Goal: Information Seeking & Learning: Learn about a topic

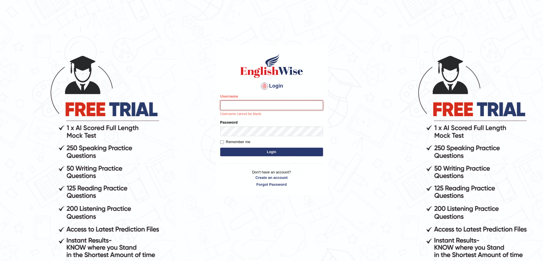
click at [232, 101] on input "Username" at bounding box center [271, 105] width 103 height 10
type input "surajshrestha100"
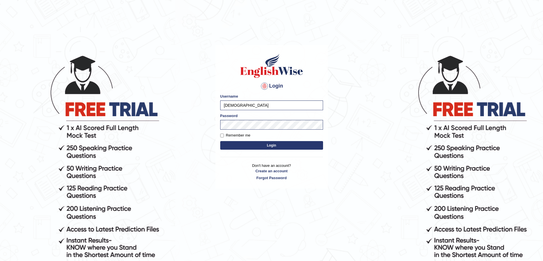
click at [249, 146] on button "Login" at bounding box center [271, 145] width 103 height 9
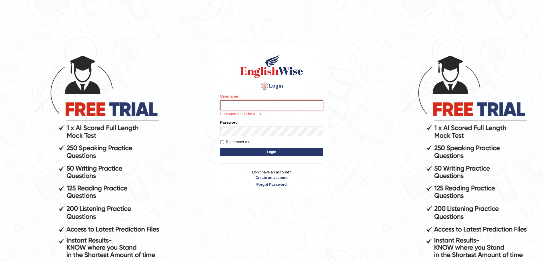
click at [231, 105] on input "Username" at bounding box center [271, 105] width 103 height 10
type input "surajshrestha100"
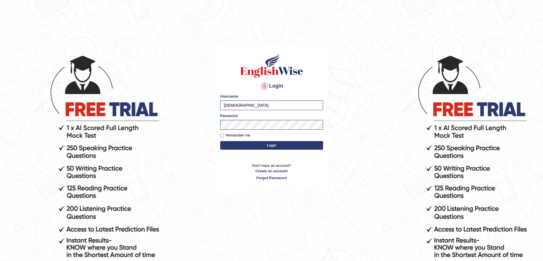
click at [263, 145] on button "Login" at bounding box center [271, 145] width 103 height 9
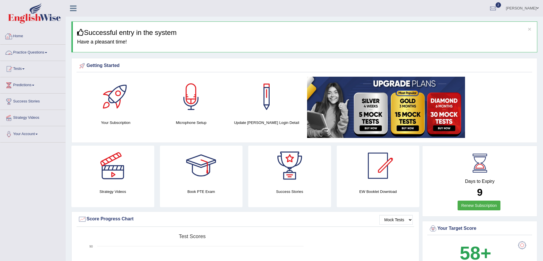
click at [47, 51] on link "Practice Questions" at bounding box center [32, 52] width 65 height 14
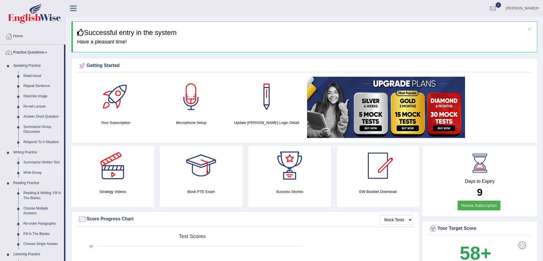
click at [34, 169] on link "Write Essay" at bounding box center [42, 172] width 43 height 10
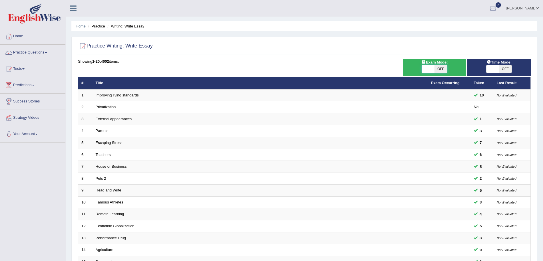
click at [434, 67] on span at bounding box center [428, 69] width 13 height 8
checkbox input "true"
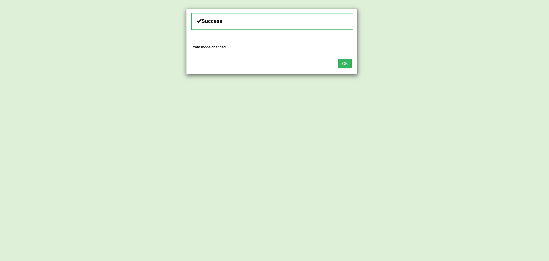
click at [338, 59] on button "OK" at bounding box center [344, 64] width 13 height 10
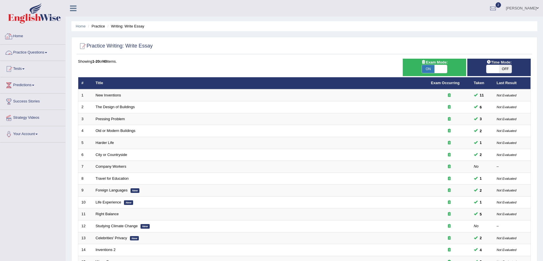
click at [32, 53] on link "Practice Questions" at bounding box center [32, 52] width 65 height 14
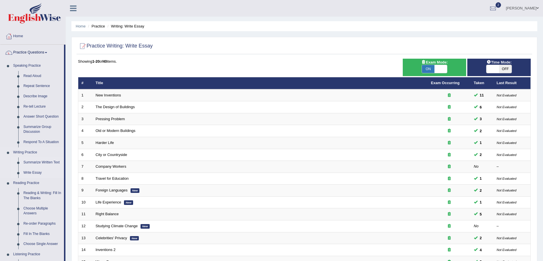
click at [37, 162] on link "Summarize Written Text" at bounding box center [42, 162] width 43 height 10
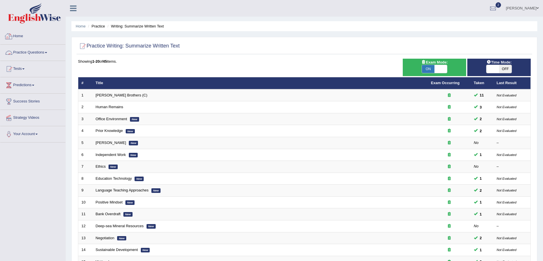
click at [40, 52] on link "Practice Questions" at bounding box center [32, 52] width 65 height 14
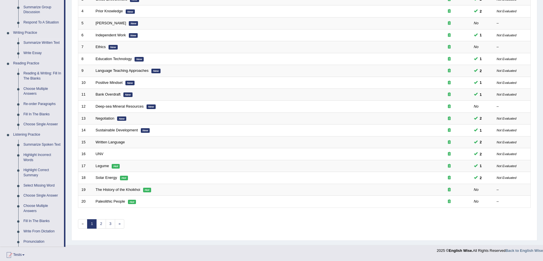
scroll to position [121, 0]
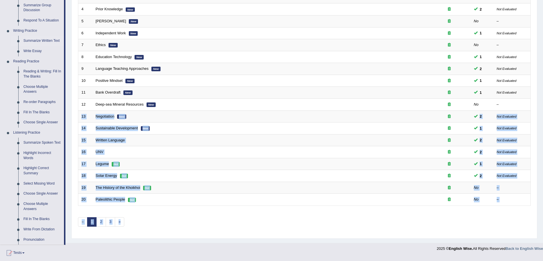
drag, startPoint x: 519, startPoint y: 105, endPoint x: 548, endPoint y: 106, distance: 29.7
click at [543, 106] on html "Toggle navigation Home Practice Questions Speaking Practice Read Aloud Repeat S…" at bounding box center [271, 9] width 543 height 261
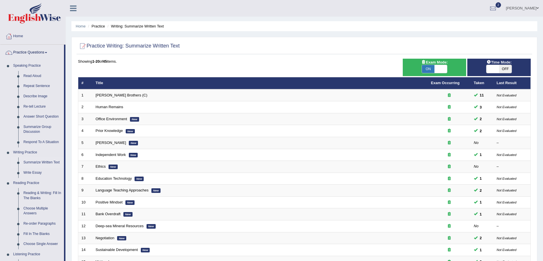
click at [341, 19] on div "Home Practice Writing: Summarize Written Text Practice Writing: Summarize Writt…" at bounding box center [305, 182] width 478 height 364
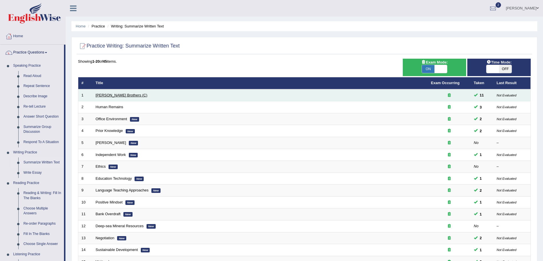
click at [113, 95] on link "[PERSON_NAME] Brothers (C)" at bounding box center [122, 95] width 52 height 4
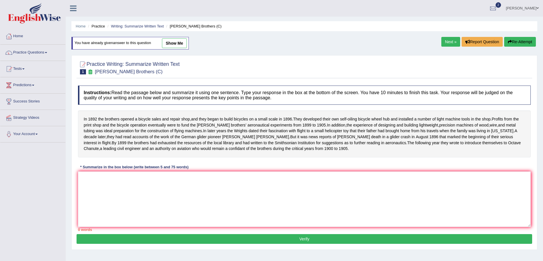
scroll to position [37, 0]
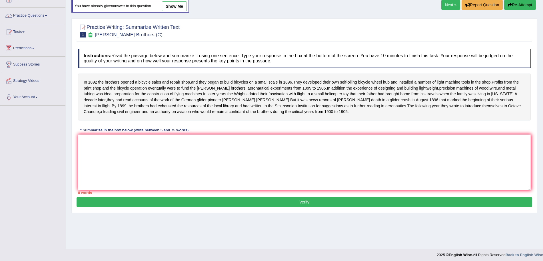
click at [283, 162] on textarea at bounding box center [304, 161] width 453 height 55
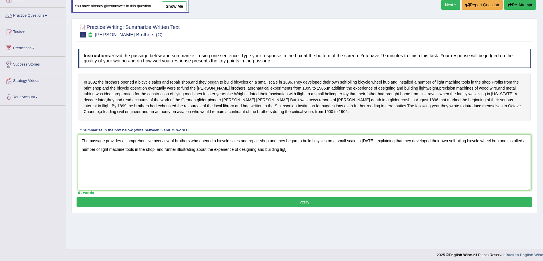
click at [313, 159] on textarea "The passage provides a comprehensive overview of brothers who opened a bicycle …" at bounding box center [304, 161] width 453 height 55
type textarea "The passage provides a comprehensive overview of brothers who opened a bicycle …"
click at [296, 207] on button "Verify" at bounding box center [305, 202] width 456 height 10
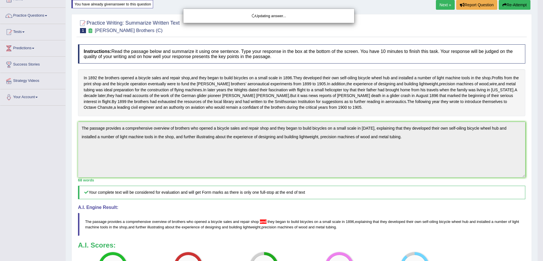
drag, startPoint x: 548, startPoint y: 123, endPoint x: 548, endPoint y: 180, distance: 56.6
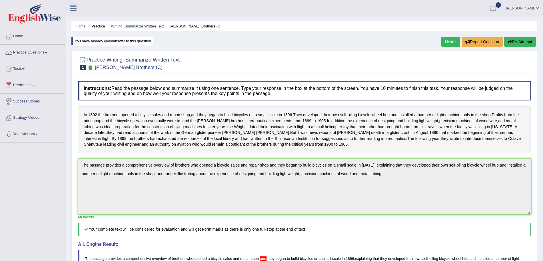
click at [516, 40] on button "Re-Attempt" at bounding box center [520, 42] width 32 height 10
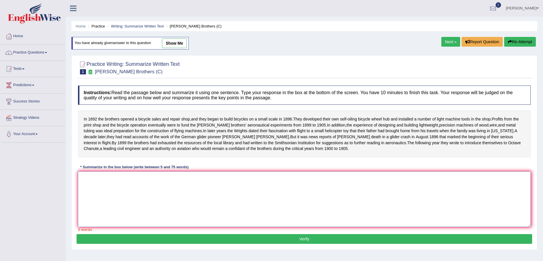
click at [294, 196] on textarea at bounding box center [304, 198] width 453 height 55
paste textarea "The passage provides a comprehensive overview of brothers who opened a bicycle …"
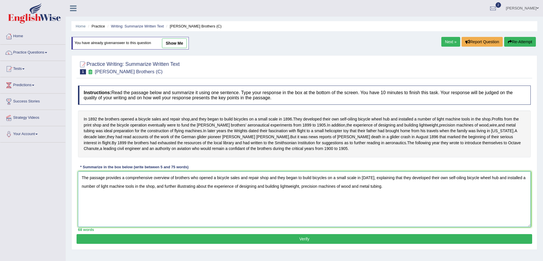
click at [278, 189] on textarea "The passage provides a comprehensive overview of brothers who opened a bicycle …" at bounding box center [304, 198] width 453 height 55
type textarea "The passage provides a comprehensive overview of brothers who opened a bicycle …"
click at [270, 244] on button "Verify" at bounding box center [305, 239] width 456 height 10
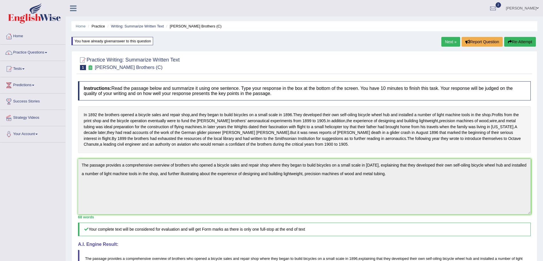
click at [449, 39] on link "Next »" at bounding box center [451, 42] width 19 height 10
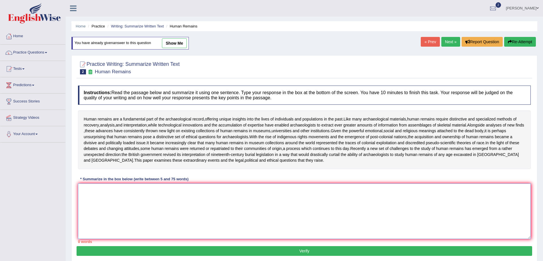
click at [173, 201] on textarea at bounding box center [304, 210] width 453 height 55
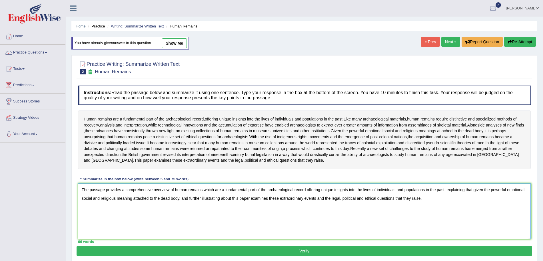
scroll to position [39, 0]
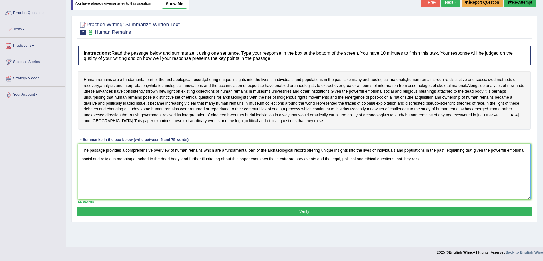
type textarea "The passage provides a comprehensive overview of human remains which are a fund…"
click at [328, 216] on button "Verify" at bounding box center [305, 211] width 456 height 10
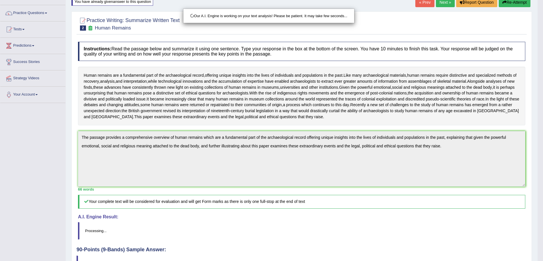
drag, startPoint x: 548, startPoint y: 54, endPoint x: 548, endPoint y: 144, distance: 90.0
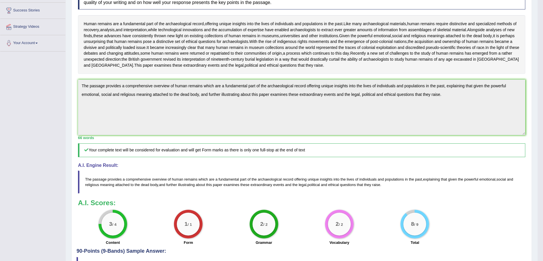
drag, startPoint x: 548, startPoint y: 135, endPoint x: 548, endPoint y: 71, distance: 64.0
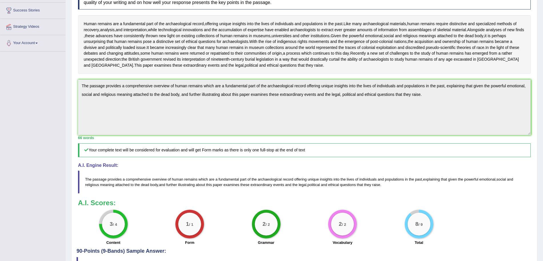
scroll to position [0, 0]
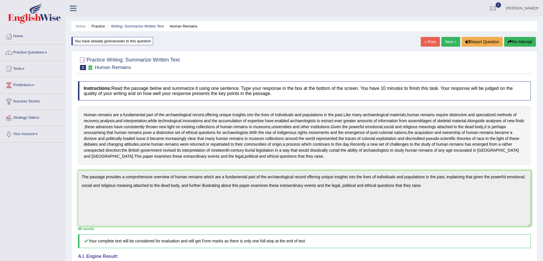
click at [453, 39] on link "Next »" at bounding box center [451, 42] width 19 height 10
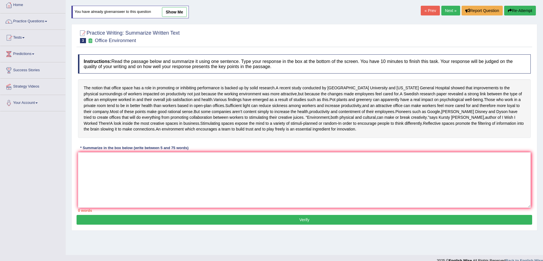
click at [543, 112] on html "Toggle navigation Home Practice Questions Speaking Practice Read Aloud Repeat S…" at bounding box center [271, 99] width 543 height 261
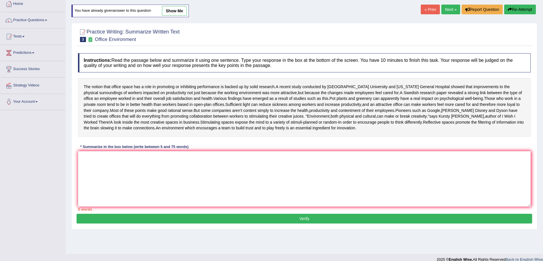
click at [207, 212] on div "0 words" at bounding box center [304, 208] width 453 height 5
click at [171, 190] on textarea at bounding box center [304, 178] width 453 height 55
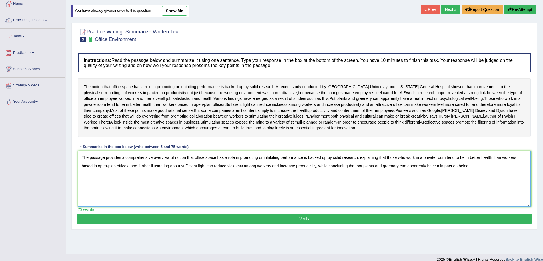
type textarea "The passage provides a comprehensive overview of notion that office space has a…"
click at [183, 223] on button "Verify" at bounding box center [305, 219] width 456 height 10
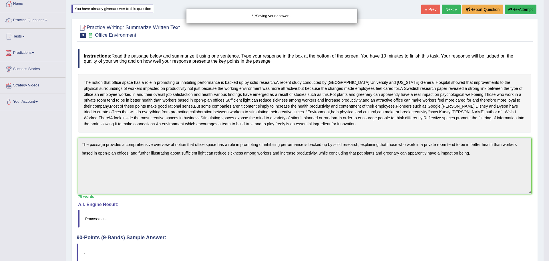
click at [543, 54] on div "Saving your answer..." at bounding box center [274, 130] width 549 height 261
drag, startPoint x: 548, startPoint y: 54, endPoint x: 548, endPoint y: 76, distance: 21.7
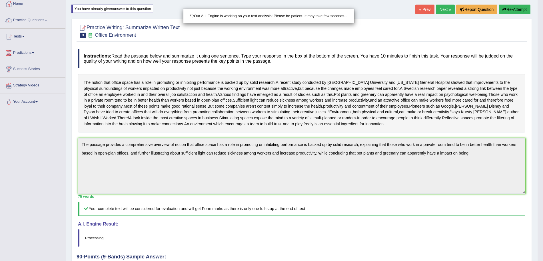
drag, startPoint x: 548, startPoint y: 76, endPoint x: 548, endPoint y: 142, distance: 66.0
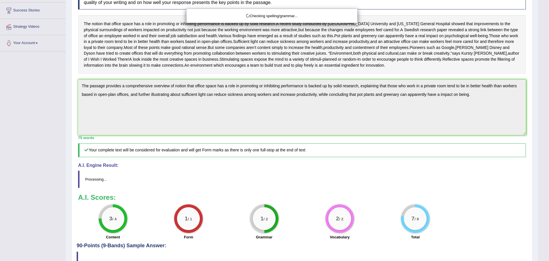
drag, startPoint x: 548, startPoint y: 111, endPoint x: 548, endPoint y: 182, distance: 70.6
click at [543, 170] on html "Toggle navigation Home Practice Questions Speaking Practice Read Aloud Repeat S…" at bounding box center [274, 39] width 549 height 261
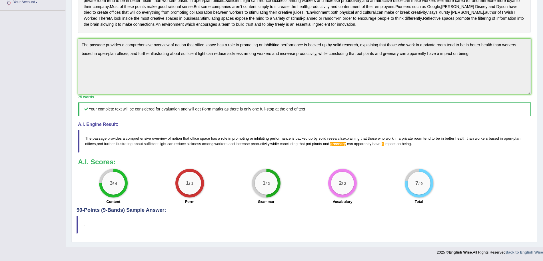
scroll to position [0, 0]
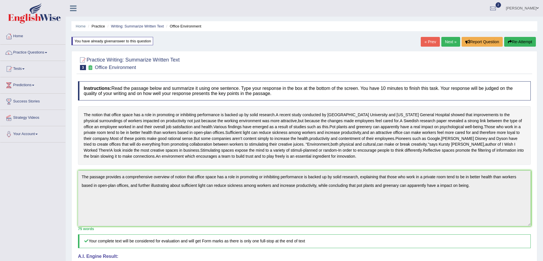
click at [518, 40] on button "Re-Attempt" at bounding box center [520, 42] width 32 height 10
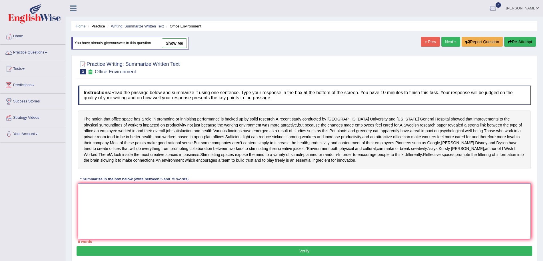
click at [244, 202] on textarea at bounding box center [304, 210] width 453 height 55
paste textarea "The passage provides a comprehensive overview of notion that office space has a…"
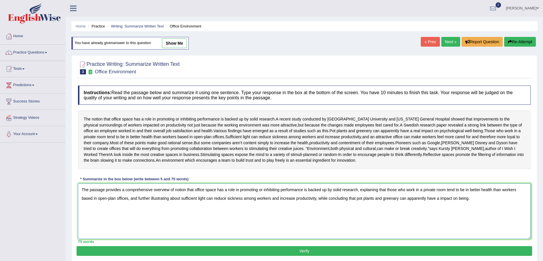
scroll to position [39, 0]
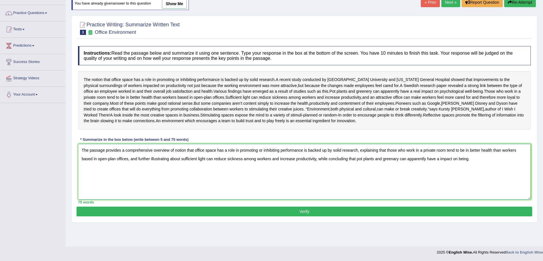
type textarea "The passage provides a comprehensive overview of notion that office space has a…"
click at [346, 216] on button "Verify" at bounding box center [305, 211] width 456 height 10
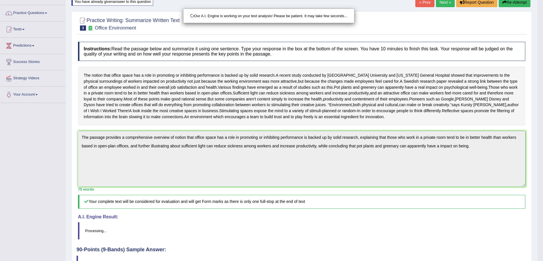
drag, startPoint x: 548, startPoint y: 74, endPoint x: 548, endPoint y: 128, distance: 53.7
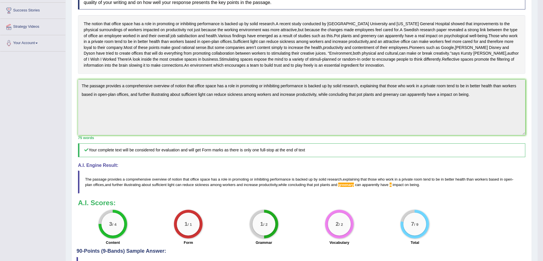
drag, startPoint x: 548, startPoint y: 138, endPoint x: 548, endPoint y: 170, distance: 32.6
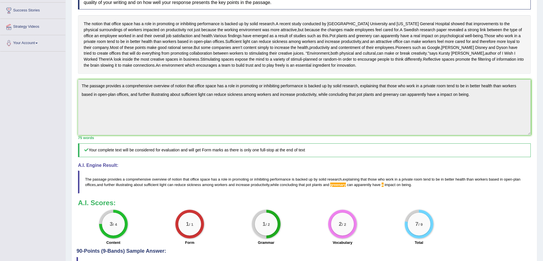
scroll to position [0, 0]
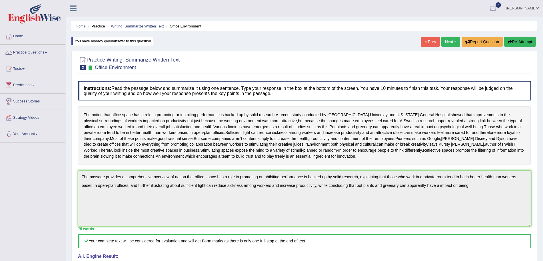
click at [518, 40] on button "Re-Attempt" at bounding box center [520, 42] width 32 height 10
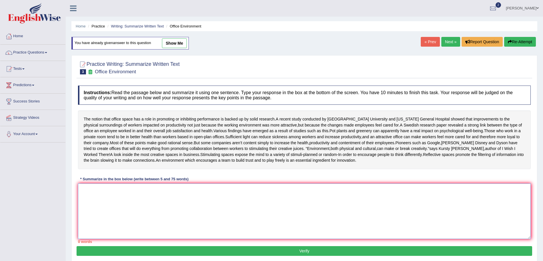
click at [316, 224] on textarea at bounding box center [304, 210] width 453 height 55
paste textarea "The passage provides a comprehensive overview of notion that office space has a…"
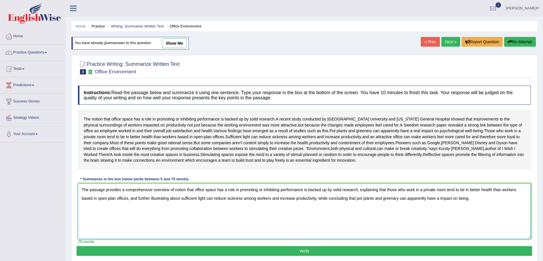
click at [385, 210] on textarea "The passage provides a comprehensive overview of notion that office space has a…" at bounding box center [304, 210] width 453 height 55
click at [402, 209] on textarea "The passage provides a comprehensive overview of notion that office space has a…" at bounding box center [304, 210] width 453 height 55
click at [439, 209] on textarea "The passage provides a comprehensive overview of notion that office space has a…" at bounding box center [304, 210] width 453 height 55
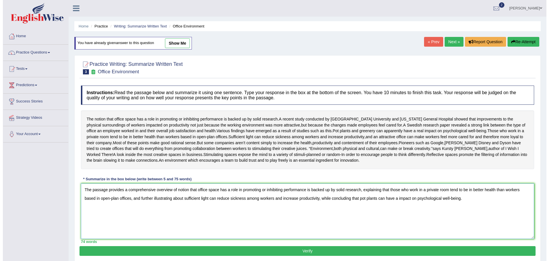
scroll to position [39, 0]
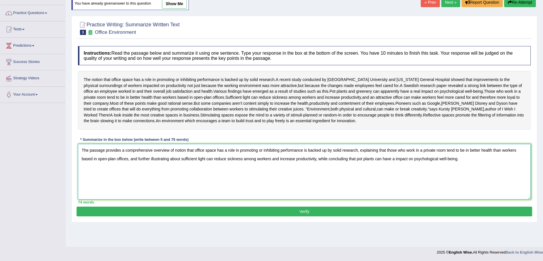
type textarea "The passage provides a comprehensive overview of notion that office space has a…"
click at [308, 216] on button "Verify" at bounding box center [305, 211] width 456 height 10
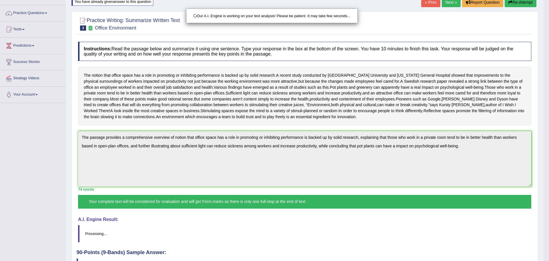
drag, startPoint x: 548, startPoint y: 75, endPoint x: 548, endPoint y: 146, distance: 70.6
click at [548, 146] on html "Toggle navigation Home Practice Questions Speaking Practice Read Aloud Repeat S…" at bounding box center [274, 91] width 549 height 261
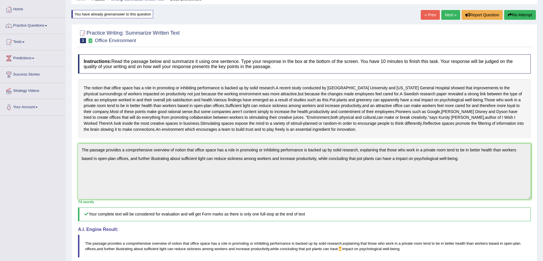
scroll to position [0, 0]
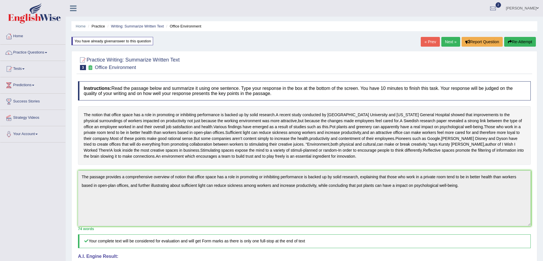
click at [446, 40] on link "Next »" at bounding box center [451, 42] width 19 height 10
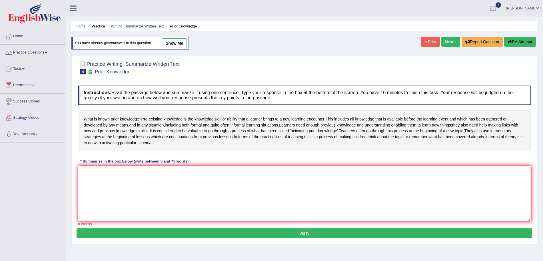
scroll to position [29, 0]
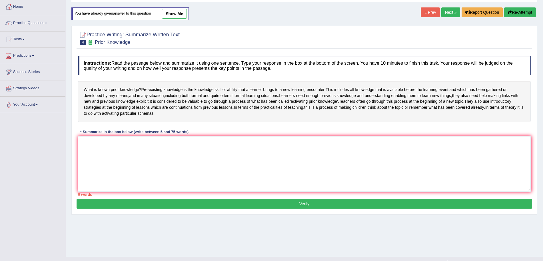
drag, startPoint x: 0, startPoint y: 0, endPoint x: 548, endPoint y: 100, distance: 557.5
click at [543, 100] on html "Toggle navigation Home Practice Questions Speaking Practice Read Aloud Repeat S…" at bounding box center [271, 101] width 543 height 261
click at [227, 226] on div "Home Practice Writing: Summarize Written Text Prior Knowledge You have already …" at bounding box center [305, 114] width 478 height 286
click at [170, 172] on textarea at bounding box center [304, 163] width 453 height 55
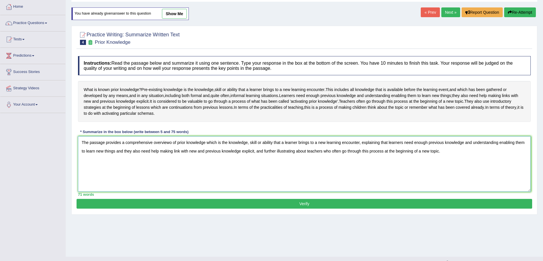
type textarea "The passage provides a comprehensive overviewo of prior knowledge which is the …"
click at [147, 208] on button "Verify" at bounding box center [305, 204] width 456 height 10
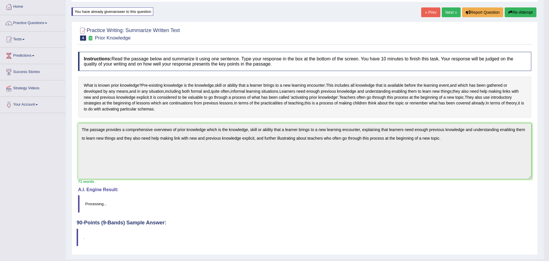
click at [548, 97] on body "Toggle navigation Home Practice Questions Speaking Practice Read Aloud Repeat S…" at bounding box center [274, 101] width 549 height 261
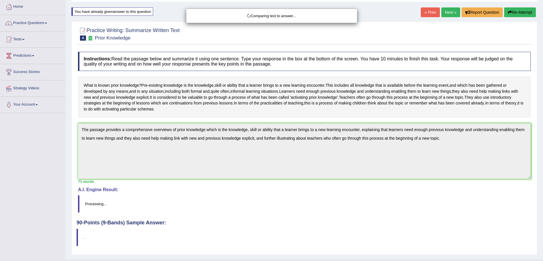
scroll to position [54, 0]
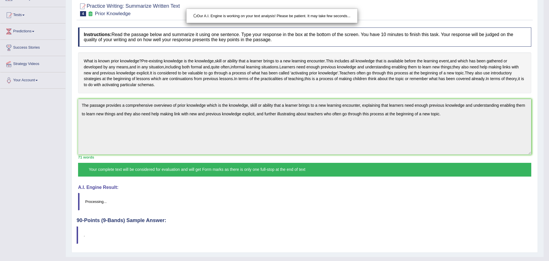
drag, startPoint x: 548, startPoint y: 141, endPoint x: 548, endPoint y: 166, distance: 24.6
click at [548, 166] on html "Toggle navigation Home Practice Questions Speaking Practice Read Aloud Repeat S…" at bounding box center [274, 76] width 549 height 261
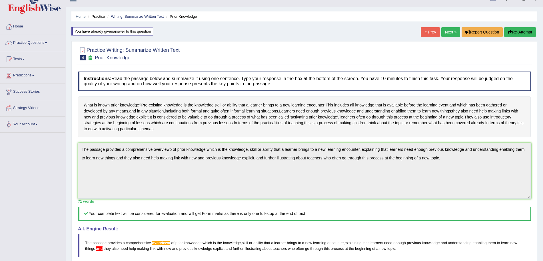
scroll to position [0, 0]
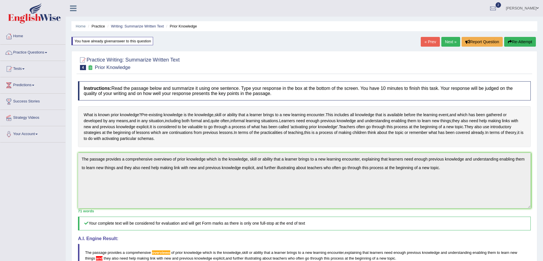
click at [516, 43] on button "Re-Attempt" at bounding box center [520, 42] width 32 height 10
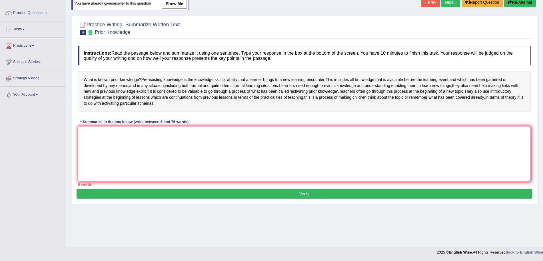
click at [306, 171] on textarea at bounding box center [304, 153] width 453 height 55
paste textarea "The passage provides a comprehensive overviewo of prior knowledge which is the …"
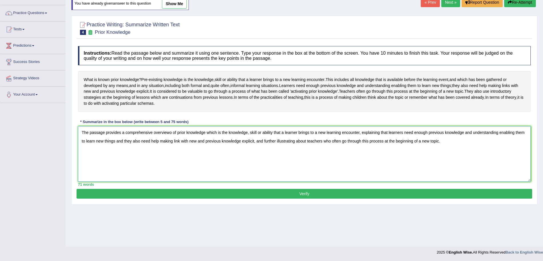
click at [174, 145] on textarea "The passage provides a comprehensive overviewo of prior knowledge which is the …" at bounding box center [304, 153] width 453 height 55
click at [122, 150] on textarea "The passage provides a comprehensive overview of prior knowledge which is the k…" at bounding box center [304, 153] width 453 height 55
click at [121, 153] on textarea "The passage provides a comprehensive overview of prior knowledge which is the k…" at bounding box center [304, 153] width 453 height 55
click at [260, 153] on textarea "The passage provides a comprehensive overview of prior knowledge which is the k…" at bounding box center [304, 153] width 453 height 55
type textarea "The passage provides a comprehensive overview of prior knowledge which is the k…"
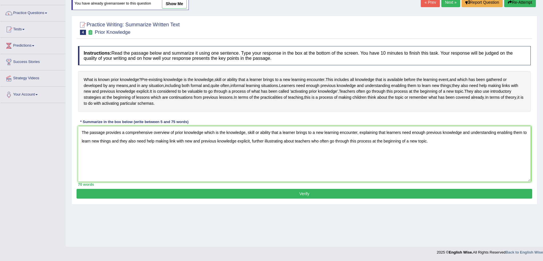
click at [258, 198] on button "Verify" at bounding box center [305, 194] width 456 height 10
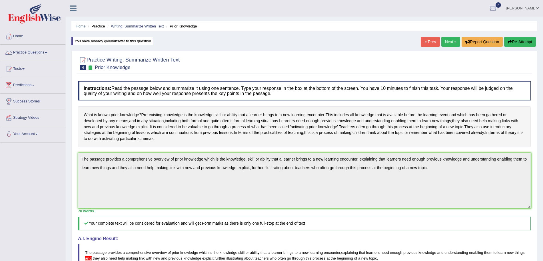
click at [525, 40] on button "Re-Attempt" at bounding box center [520, 42] width 32 height 10
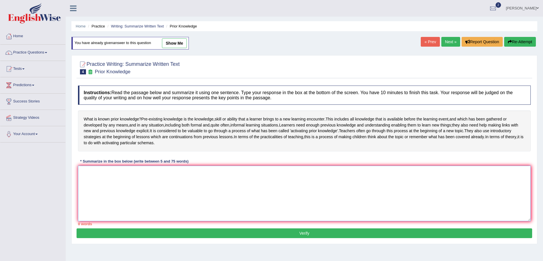
click at [192, 200] on textarea at bounding box center [304, 192] width 453 height 55
paste textarea "The passage provides a comprehensive overview of prior knowledge which is the k…"
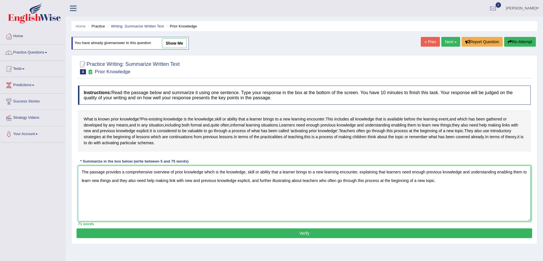
click at [118, 194] on textarea "The passage provides a comprehensive overview of prior knowledge which is the k…" at bounding box center [304, 192] width 453 height 55
type textarea "The passage provides a comprehensive overview of prior knowledge which is the k…"
click at [151, 238] on button "Verify" at bounding box center [305, 233] width 456 height 10
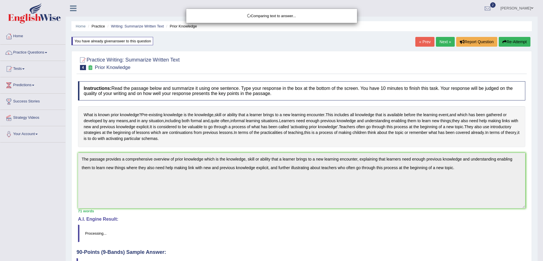
click at [543, 74] on html "Toggle navigation Home Practice Questions Speaking Practice Read Aloud Repeat S…" at bounding box center [271, 130] width 543 height 261
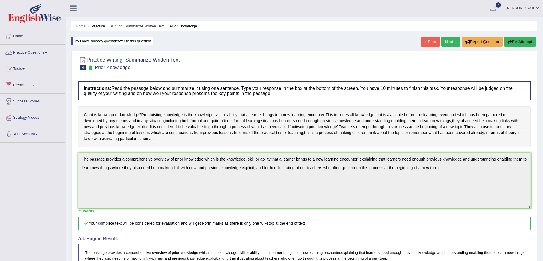
click at [448, 41] on link "Next »" at bounding box center [451, 42] width 19 height 10
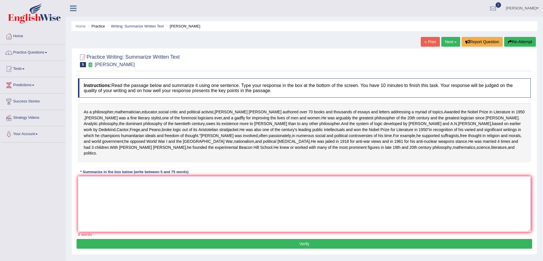
scroll to position [18, 0]
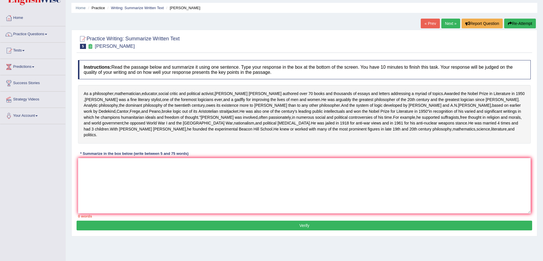
click at [265, 175] on div "Instructions: Read the passage below and summarize it using one sentence. Type …" at bounding box center [305, 138] width 456 height 163
click at [218, 197] on textarea at bounding box center [304, 185] width 453 height 55
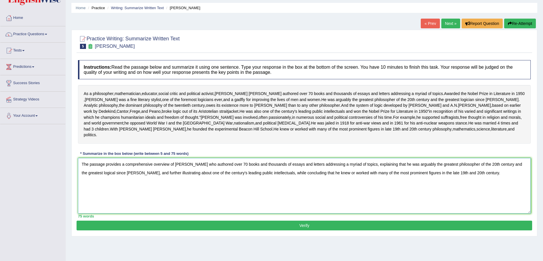
scroll to position [39, 0]
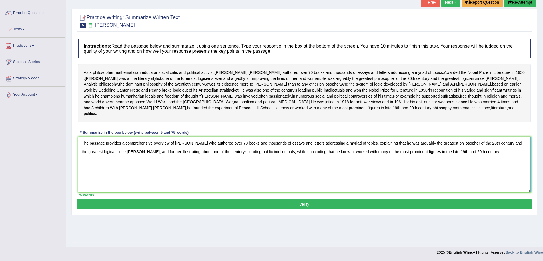
type textarea "The passage provides a comprehensive overview of [PERSON_NAME] who authored ove…"
click at [402, 209] on button "Verify" at bounding box center [305, 204] width 456 height 10
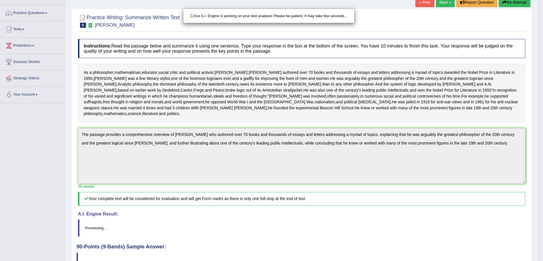
scroll to position [100, 0]
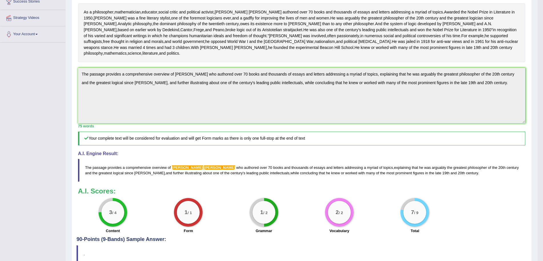
drag, startPoint x: 548, startPoint y: 106, endPoint x: 548, endPoint y: 172, distance: 65.7
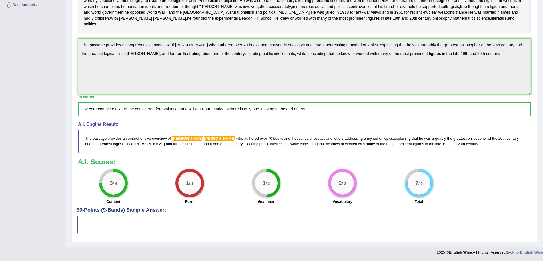
scroll to position [0, 0]
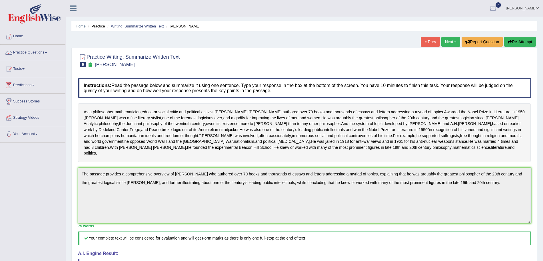
click at [514, 42] on button "Re-Attempt" at bounding box center [520, 42] width 32 height 10
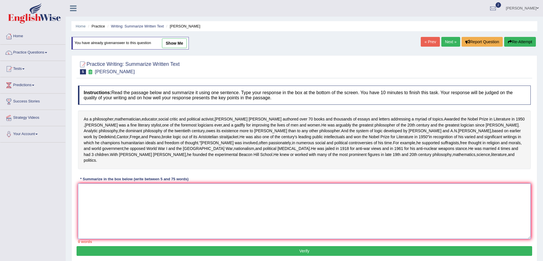
click at [191, 227] on textarea at bounding box center [304, 210] width 453 height 55
paste textarea "The passage provides a comprehensive overview of [PERSON_NAME] who authored ove…"
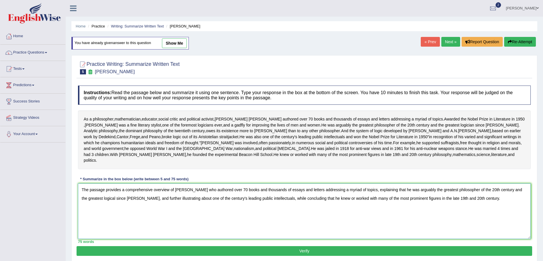
click at [206, 216] on textarea "The passage provides a comprehensive overview of [PERSON_NAME] who authored ove…" at bounding box center [304, 210] width 453 height 55
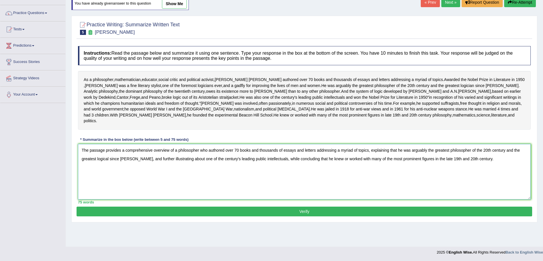
type textarea "The passage provides a comprehensive overview of a philosopher who authored ove…"
drag, startPoint x: 344, startPoint y: 241, endPoint x: 322, endPoint y: 230, distance: 25.2
click at [322, 222] on div "Practice Writing: Summarize Written Text 5 Bertrand Russell Instructions: Read …" at bounding box center [304, 119] width 466 height 206
click at [322, 216] on button "Verify" at bounding box center [305, 211] width 456 height 10
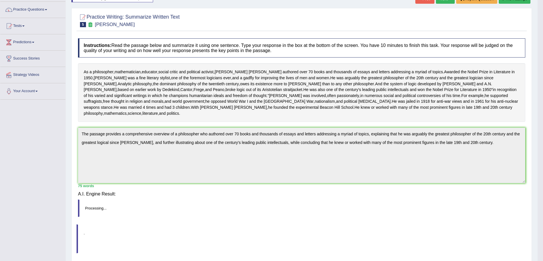
scroll to position [39, 0]
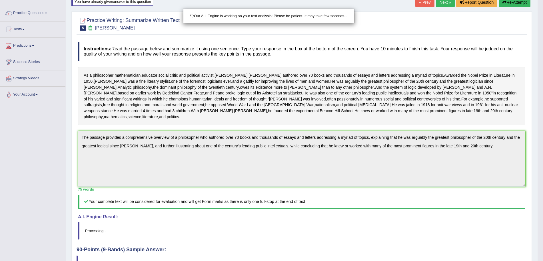
drag, startPoint x: 548, startPoint y: 111, endPoint x: 548, endPoint y: 193, distance: 82.0
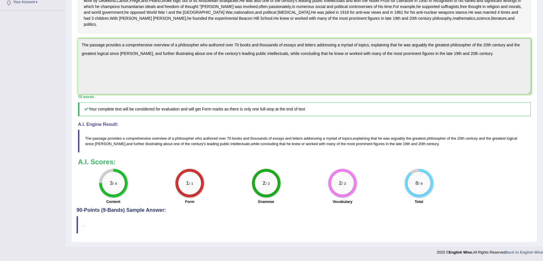
scroll to position [0, 0]
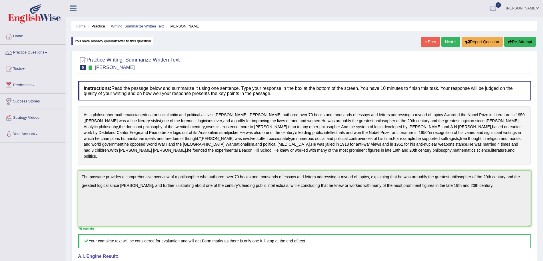
click at [448, 45] on link "Next »" at bounding box center [451, 42] width 19 height 10
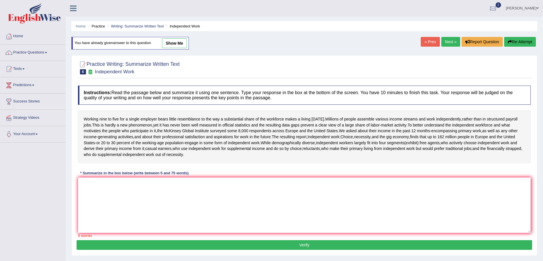
scroll to position [19, 0]
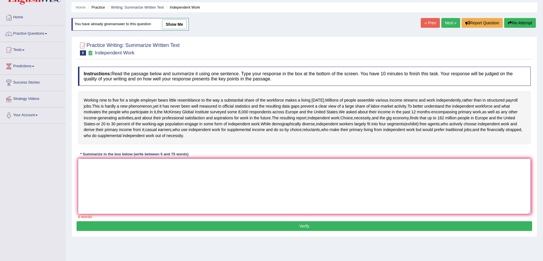
click at [244, 195] on textarea at bounding box center [304, 185] width 453 height 55
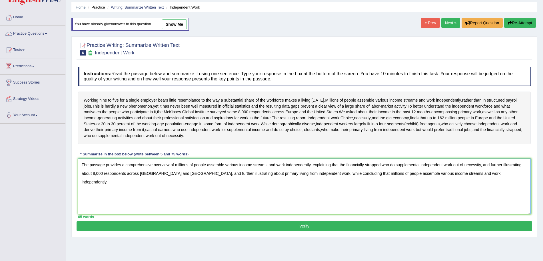
type textarea "The passage provides a comprehensive overview of millions of people assemble va…"
click at [322, 227] on button "Verify" at bounding box center [305, 226] width 456 height 10
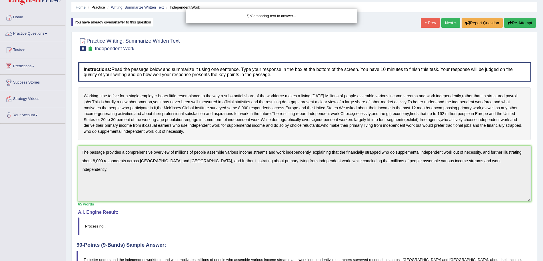
scroll to position [23, 0]
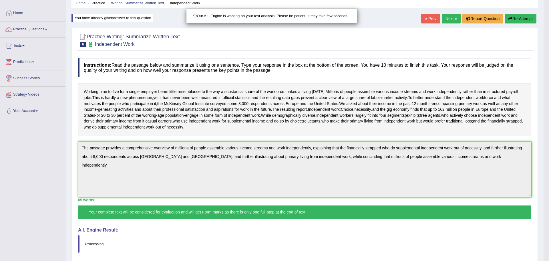
drag, startPoint x: 548, startPoint y: 79, endPoint x: 548, endPoint y: 146, distance: 66.9
click at [548, 146] on html "Toggle navigation Home Practice Questions Speaking Practice Read Aloud Repeat S…" at bounding box center [274, 107] width 549 height 261
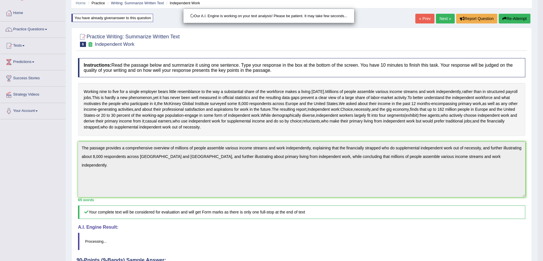
scroll to position [79, 0]
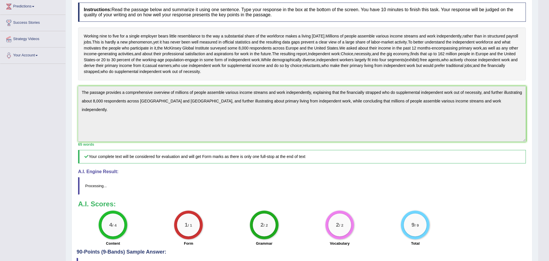
drag, startPoint x: 548, startPoint y: 105, endPoint x: 548, endPoint y: 188, distance: 83.7
click at [548, 182] on html "Toggle navigation Home Practice Questions Speaking Practice Read Aloud Repeat S…" at bounding box center [274, 51] width 549 height 261
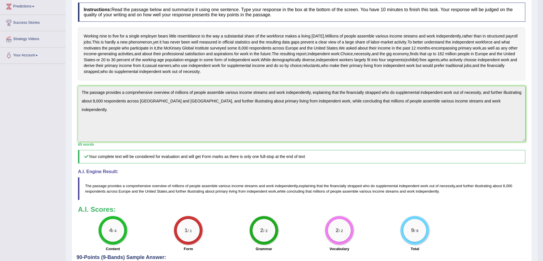
scroll to position [0, 0]
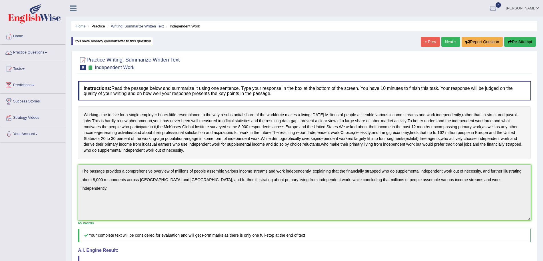
click at [452, 43] on link "Next »" at bounding box center [451, 42] width 19 height 10
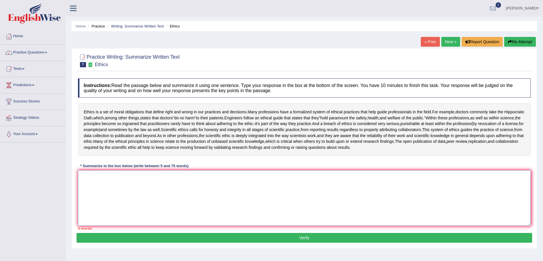
click at [254, 172] on textarea at bounding box center [304, 197] width 453 height 55
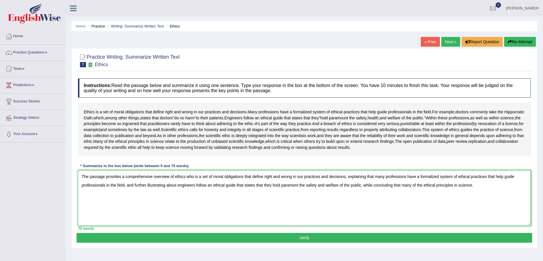
scroll to position [39, 0]
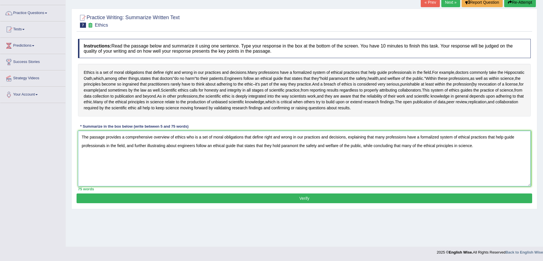
type textarea "The passage provides a comprehensive overview of ethics who is a set of moral o…"
click at [320, 200] on button "Verify" at bounding box center [305, 198] width 456 height 10
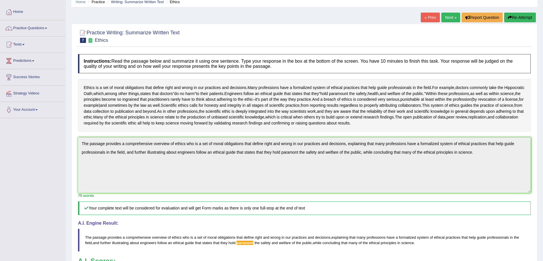
scroll to position [6, 0]
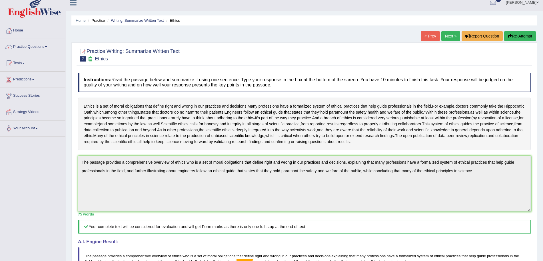
click at [518, 35] on button "Re-Attempt" at bounding box center [520, 36] width 32 height 10
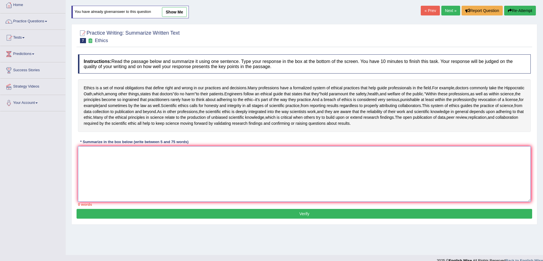
click at [346, 157] on textarea at bounding box center [304, 173] width 453 height 55
paste textarea "The passage provides a comprehensive overview of ethics who is a set of moral o…"
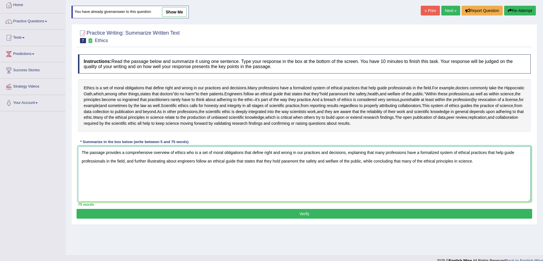
click at [294, 161] on textarea "The passage provides a comprehensive overview of ethics who is a set of moral o…" at bounding box center [304, 173] width 453 height 55
type textarea "The passage provides a comprehensive overview of ethics who is a set of moral o…"
click at [304, 214] on button "Verify" at bounding box center [305, 214] width 456 height 10
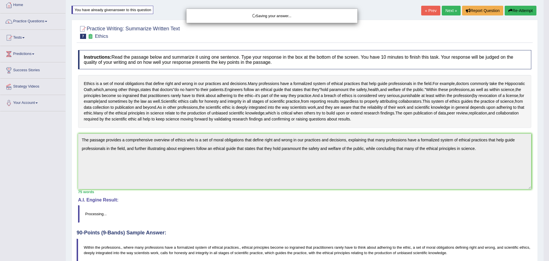
click at [304, 214] on body "Toggle navigation Home Practice Questions Speaking Practice Read Aloud Repeat S…" at bounding box center [274, 99] width 549 height 261
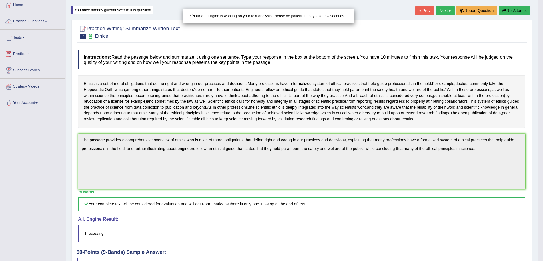
scroll to position [79, 0]
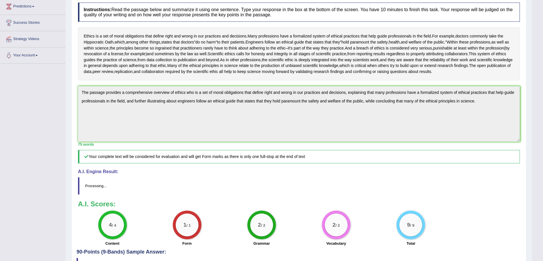
drag, startPoint x: 548, startPoint y: 99, endPoint x: 548, endPoint y: 159, distance: 59.4
click at [543, 159] on html "Toggle navigation Home Practice Questions Speaking Practice Read Aloud Repeat S…" at bounding box center [271, 51] width 543 height 261
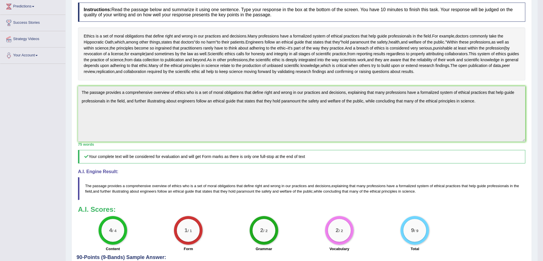
scroll to position [0, 0]
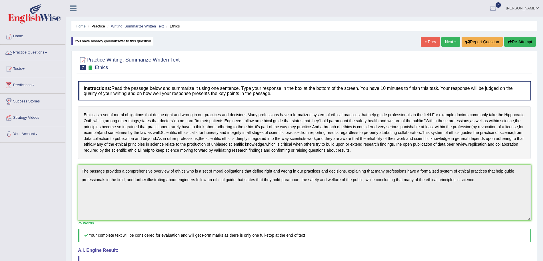
click at [451, 37] on link "Next »" at bounding box center [451, 42] width 19 height 10
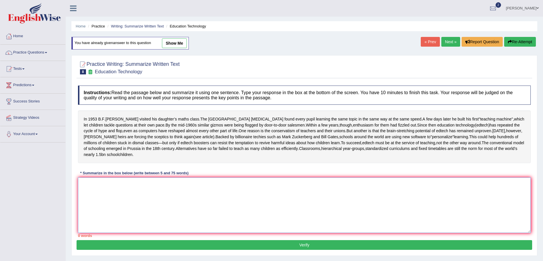
click at [271, 210] on textarea at bounding box center [304, 204] width 453 height 55
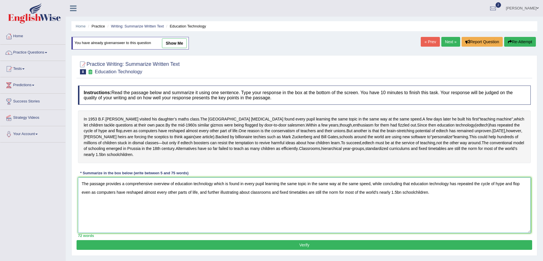
scroll to position [39, 0]
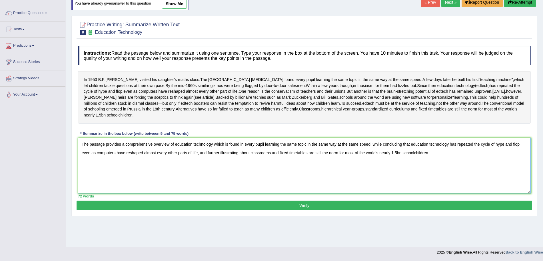
type textarea "The passage provides a comprehensive overview of education technology which is …"
click at [295, 210] on button "Verify" at bounding box center [305, 205] width 456 height 10
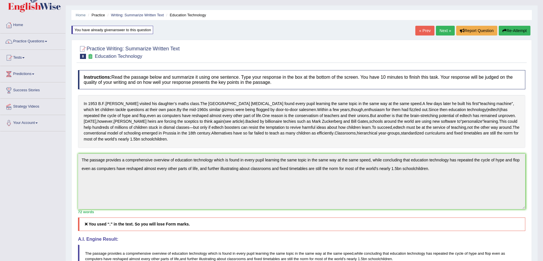
scroll to position [0, 0]
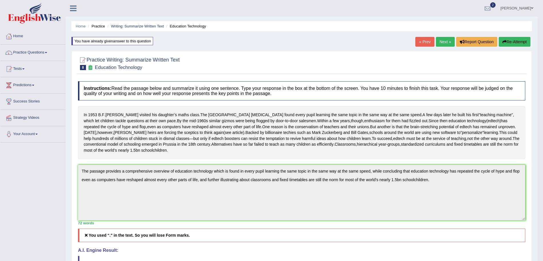
click at [440, 44] on link "Next »" at bounding box center [445, 42] width 19 height 10
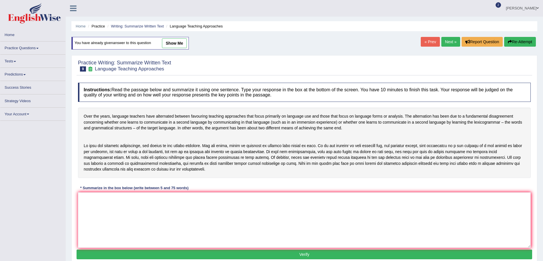
scroll to position [26, 0]
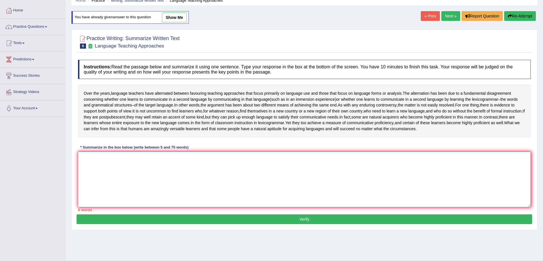
click at [212, 187] on textarea at bounding box center [304, 178] width 453 height 55
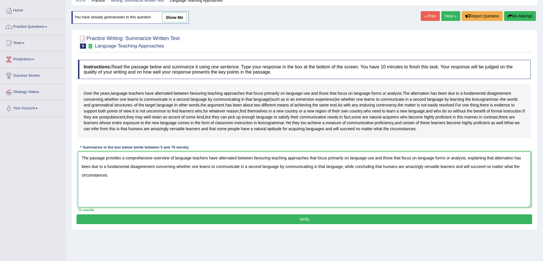
type textarea "The passage provides a comprehensive overview of language teachers have alterna…"
click at [151, 224] on button "Verify" at bounding box center [305, 219] width 456 height 10
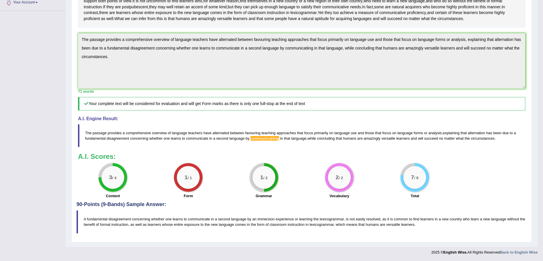
scroll to position [0, 0]
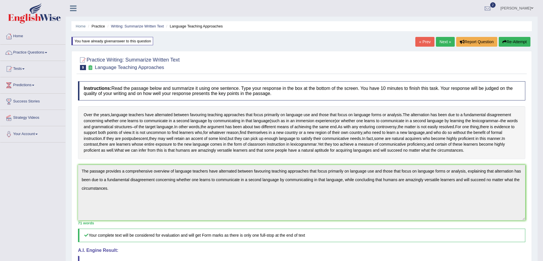
click at [442, 42] on link "Next »" at bounding box center [445, 42] width 19 height 10
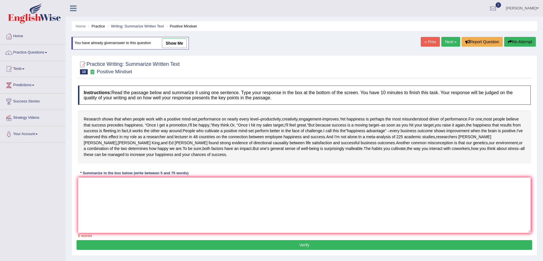
scroll to position [21, 0]
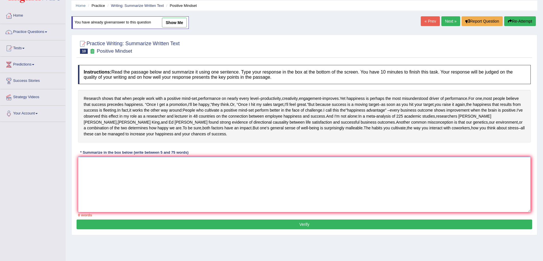
click at [245, 184] on textarea at bounding box center [304, 184] width 453 height 55
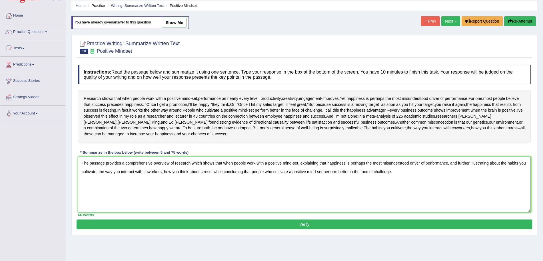
type textarea "The passage provides a comprehensive overview of research which shows that when…"
click at [173, 222] on button "Verify" at bounding box center [305, 224] width 456 height 10
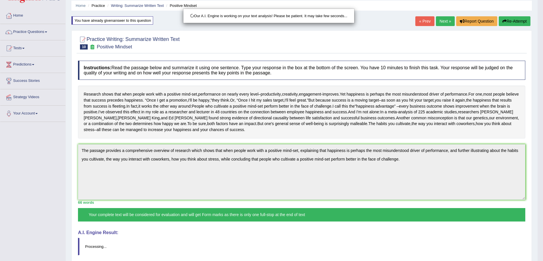
drag, startPoint x: 548, startPoint y: 51, endPoint x: 548, endPoint y: 131, distance: 79.2
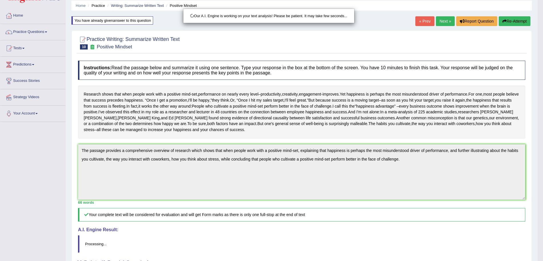
scroll to position [79, 0]
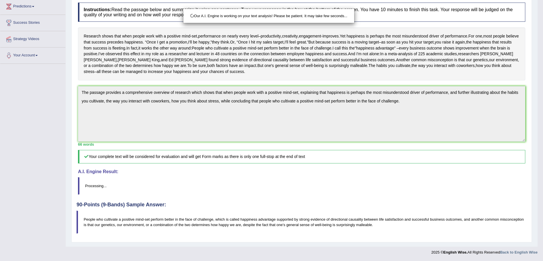
click at [543, 182] on html "Toggle navigation Home Practice Questions Speaking Practice Read Aloud Repeat S…" at bounding box center [271, 51] width 543 height 261
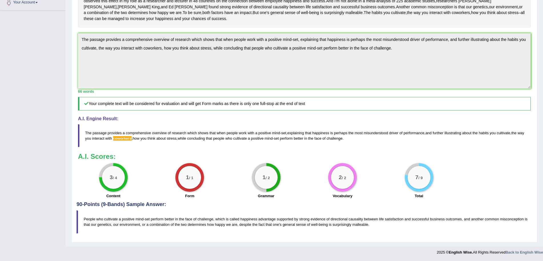
scroll to position [0, 0]
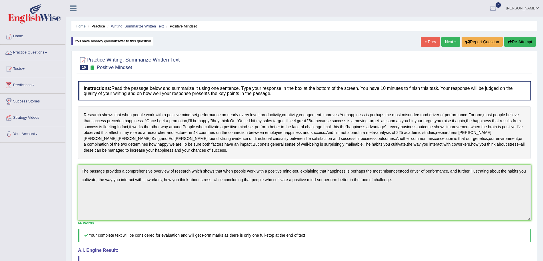
click at [452, 37] on link "Next »" at bounding box center [451, 42] width 19 height 10
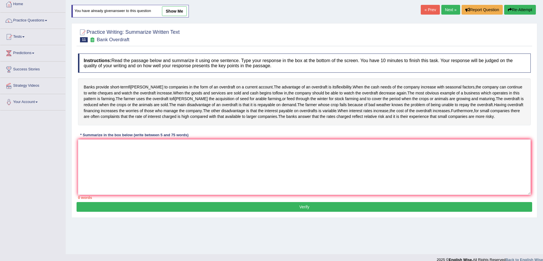
click at [543, 104] on html "Toggle navigation Home Practice Questions Speaking Practice Read Aloud Repeat S…" at bounding box center [271, 98] width 543 height 261
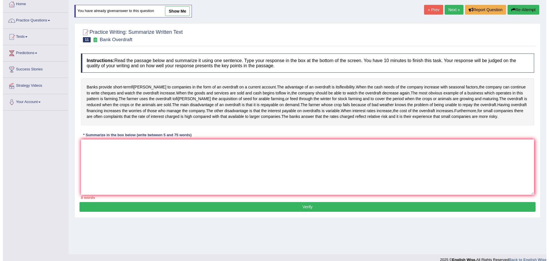
scroll to position [33, 0]
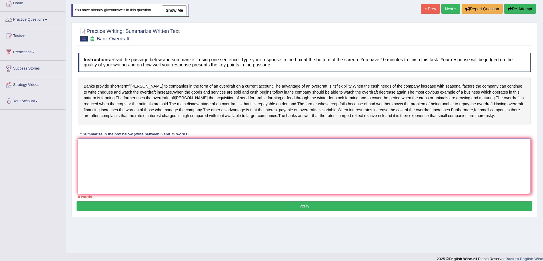
click at [342, 171] on textarea at bounding box center [304, 165] width 453 height 55
type textarea "t"
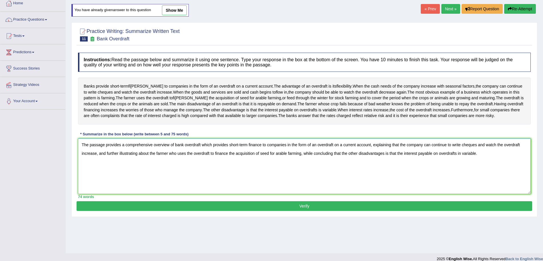
type textarea "The passage provides a comprehensive overview of bank overdraft which provides …"
click at [159, 211] on button "Verify" at bounding box center [305, 206] width 456 height 10
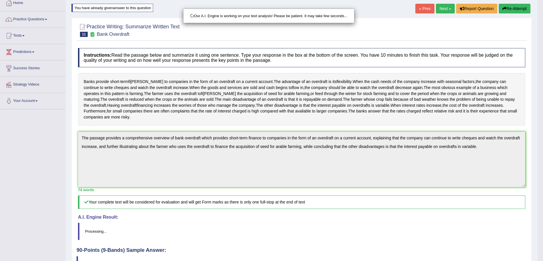
drag, startPoint x: 548, startPoint y: 93, endPoint x: 548, endPoint y: 172, distance: 78.6
click at [543, 172] on html "Toggle navigation Home Practice Questions Speaking Practice Read Aloud Repeat S…" at bounding box center [271, 97] width 543 height 261
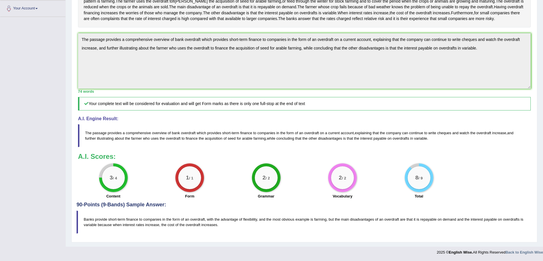
scroll to position [0, 0]
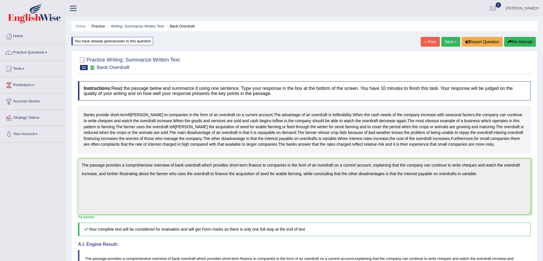
click at [446, 42] on link "Next »" at bounding box center [451, 42] width 19 height 10
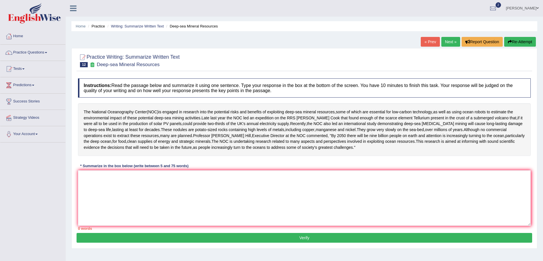
scroll to position [25, 0]
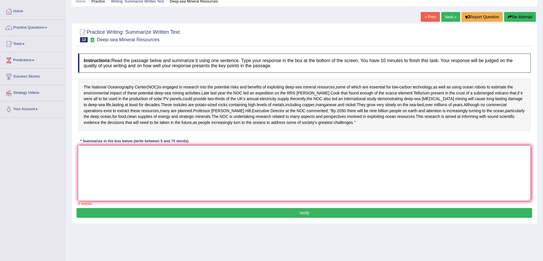
click at [278, 173] on textarea at bounding box center [304, 172] width 453 height 55
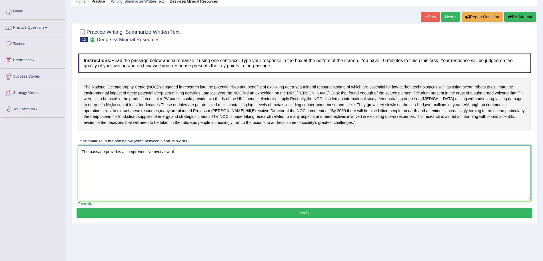
type textarea "The passage provides a comprehensive overview of"
click at [193, 171] on textarea "The passage provides a comprehensive overview of" at bounding box center [304, 172] width 453 height 55
click at [452, 17] on link "Next »" at bounding box center [451, 17] width 19 height 10
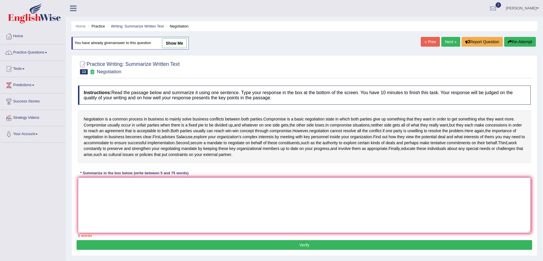
click at [146, 205] on textarea at bounding box center [304, 204] width 453 height 55
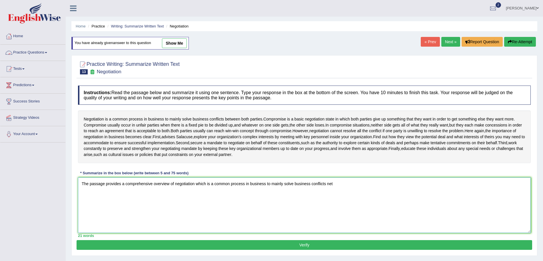
type textarea "The passage provides a comprehensive overview of negotiation which is a common …"
drag, startPoint x: 362, startPoint y: 197, endPoint x: 10, endPoint y: 205, distance: 352.2
click at [10, 205] on div "Toggle navigation Home Practice Questions Speaking Practice Read Aloud Repeat S…" at bounding box center [271, 148] width 543 height 297
